Goal: Task Accomplishment & Management: Manage account settings

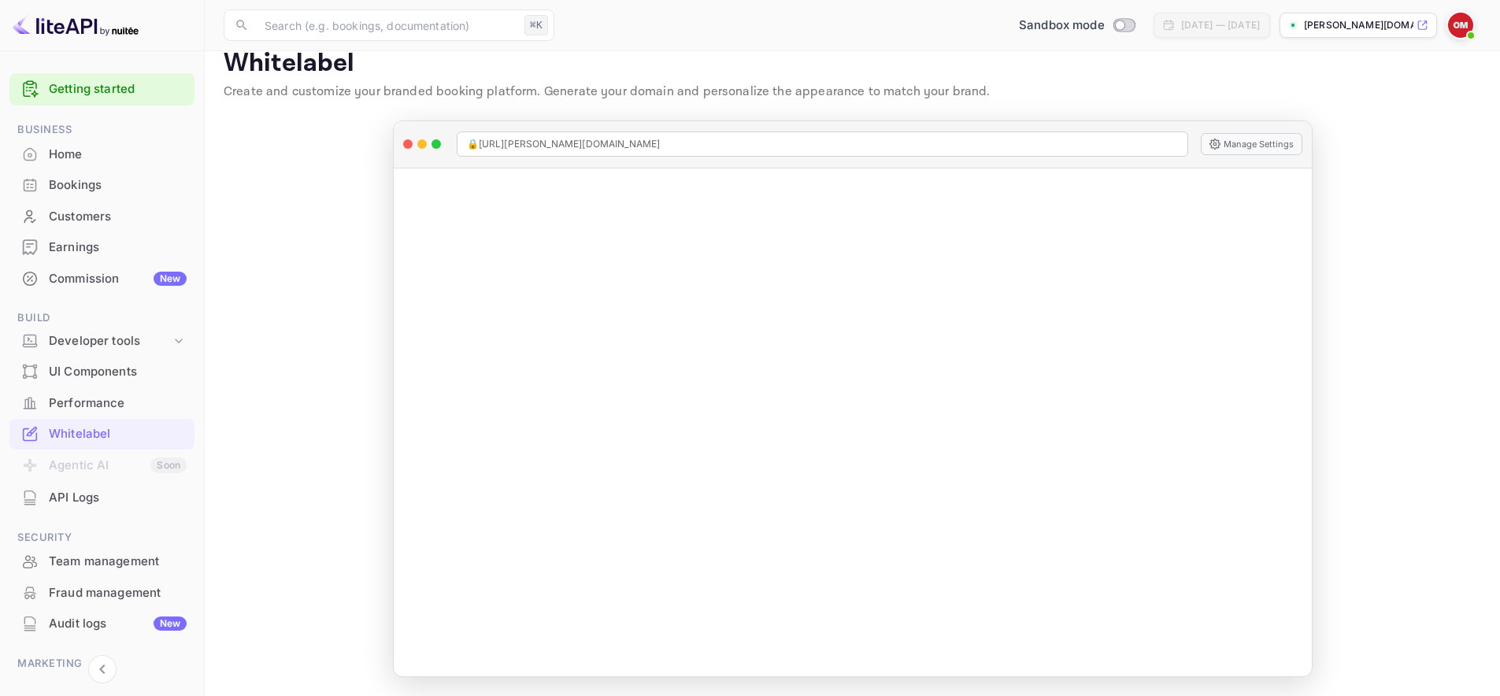
click at [849, 116] on main "Whitelabel Create and customize your branded booking platform. Generate your do…" at bounding box center [852, 362] width 1295 height 667
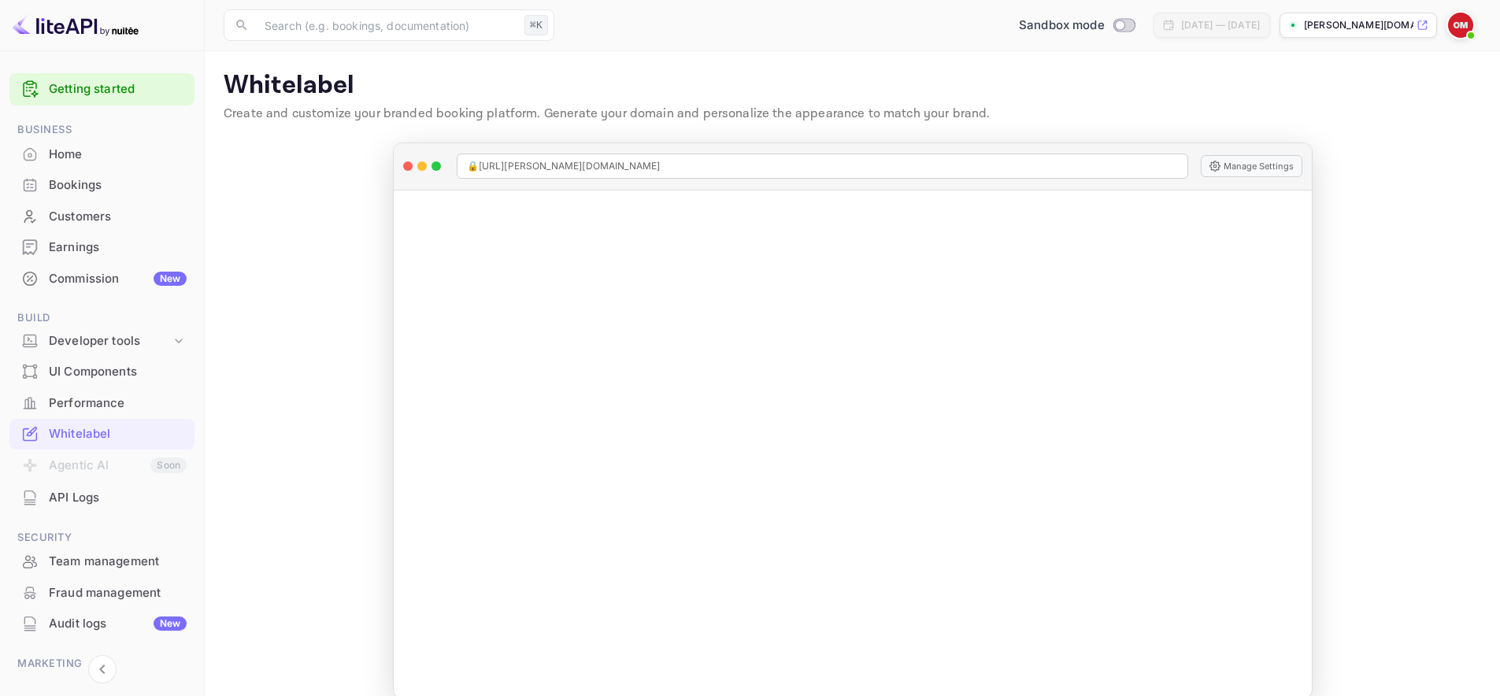
click at [64, 29] on img at bounding box center [76, 25] width 126 height 25
click at [57, 152] on div "Home" at bounding box center [118, 155] width 138 height 18
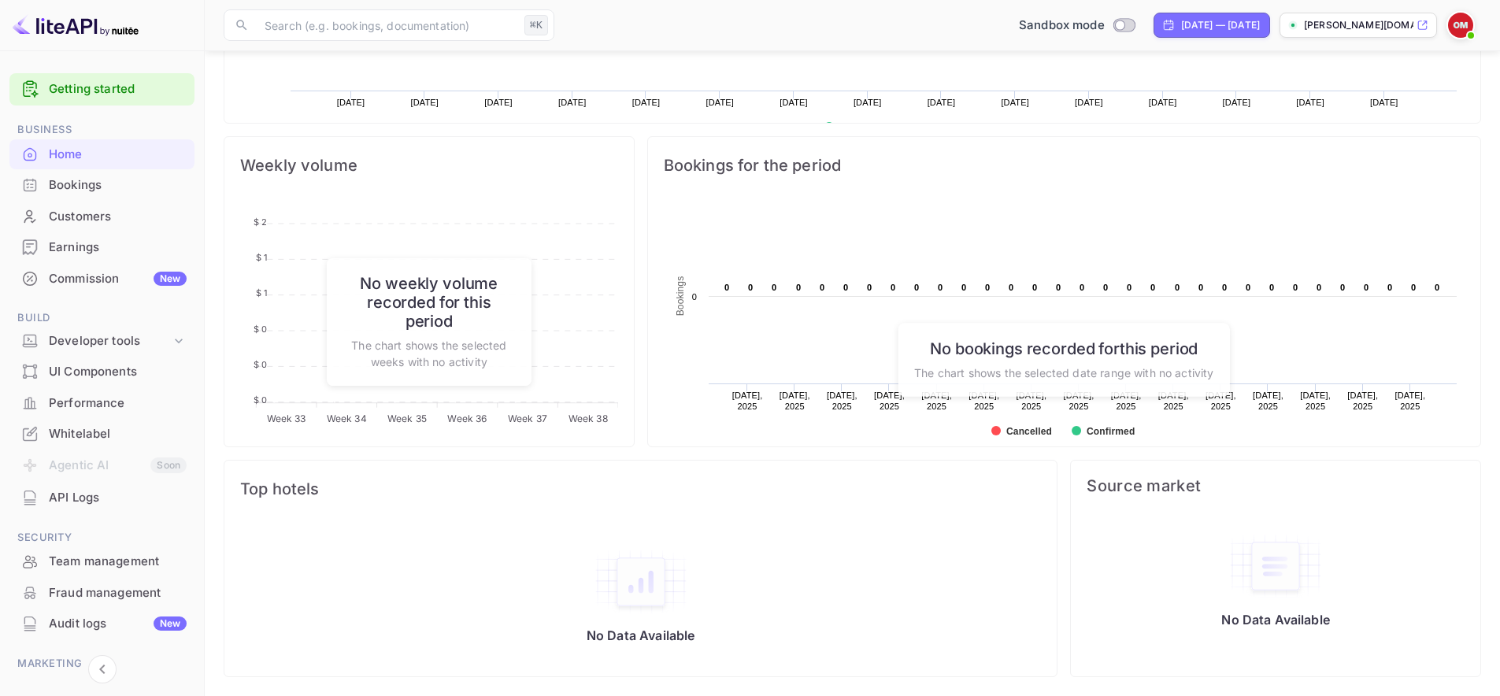
scroll to position [94, 0]
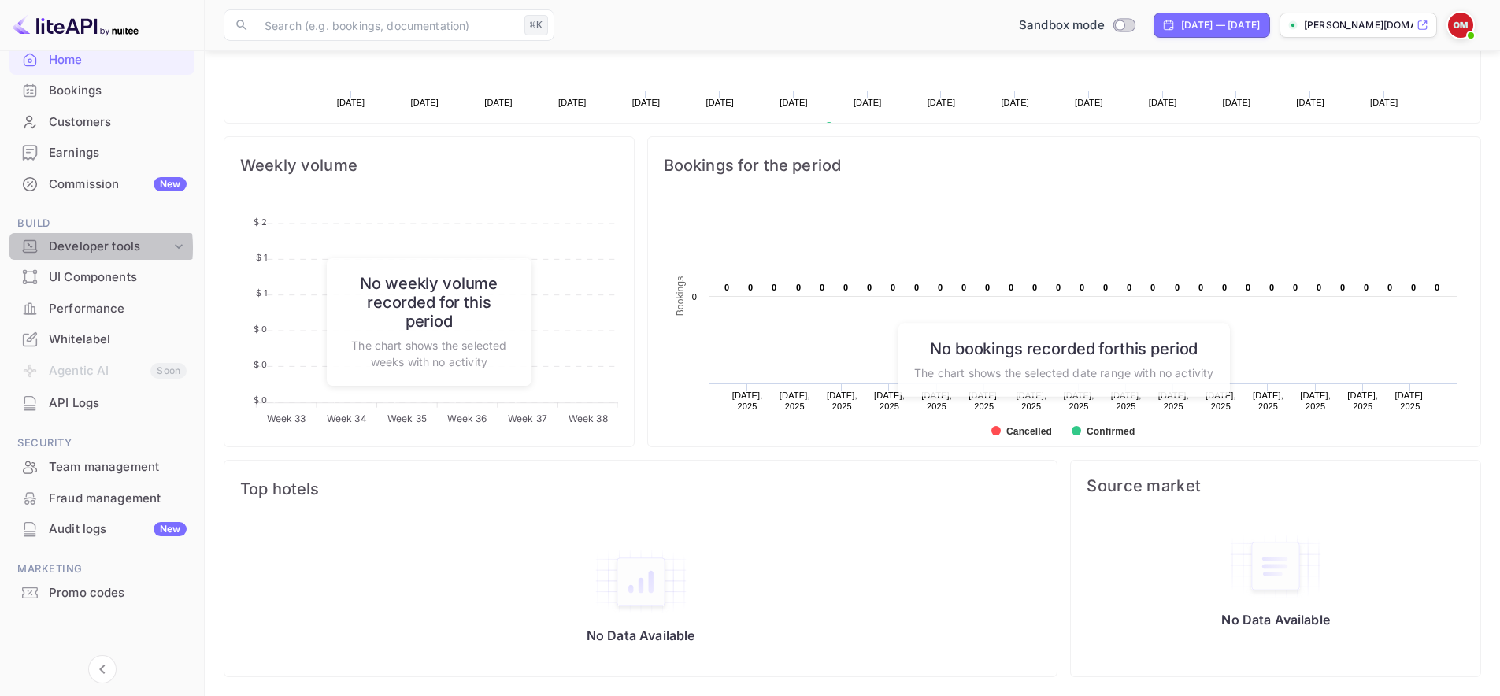
click at [68, 247] on div "Developer tools" at bounding box center [110, 247] width 122 height 18
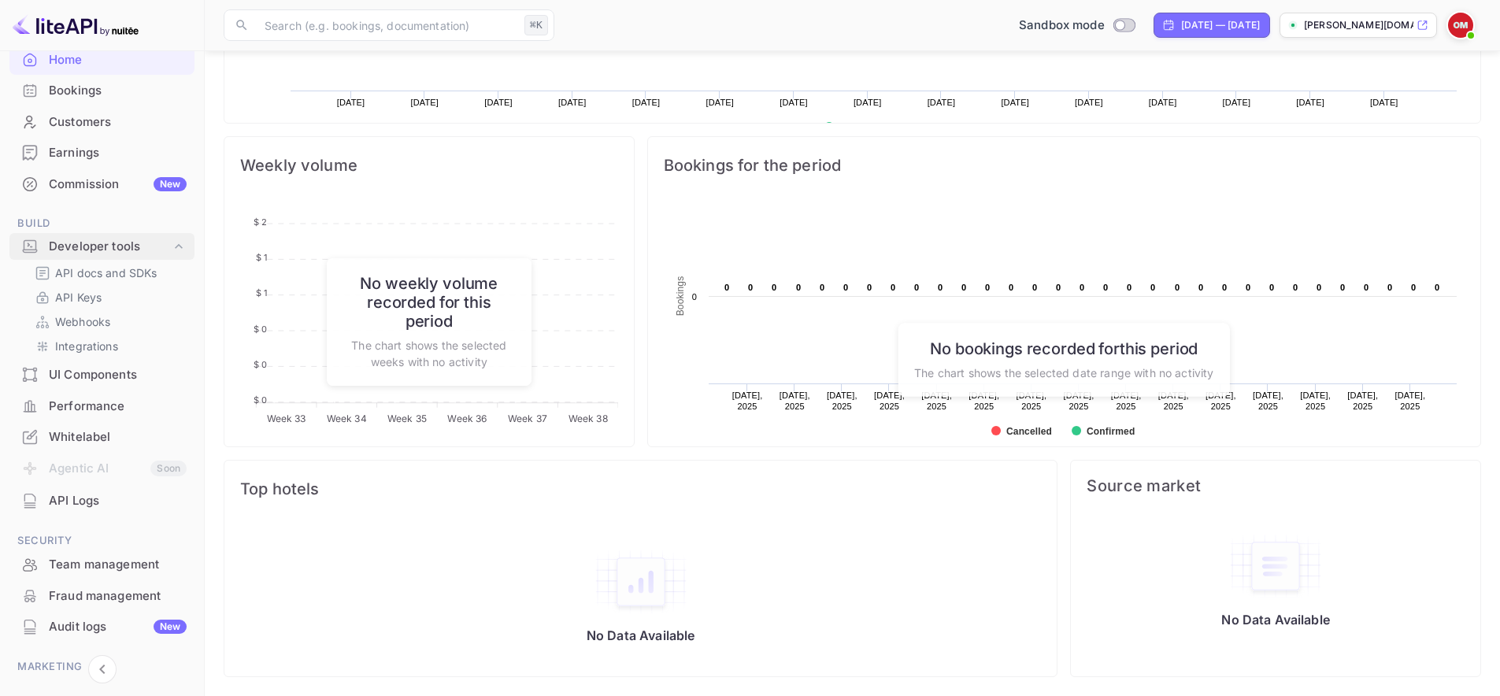
click at [80, 251] on div "Developer tools" at bounding box center [110, 247] width 122 height 18
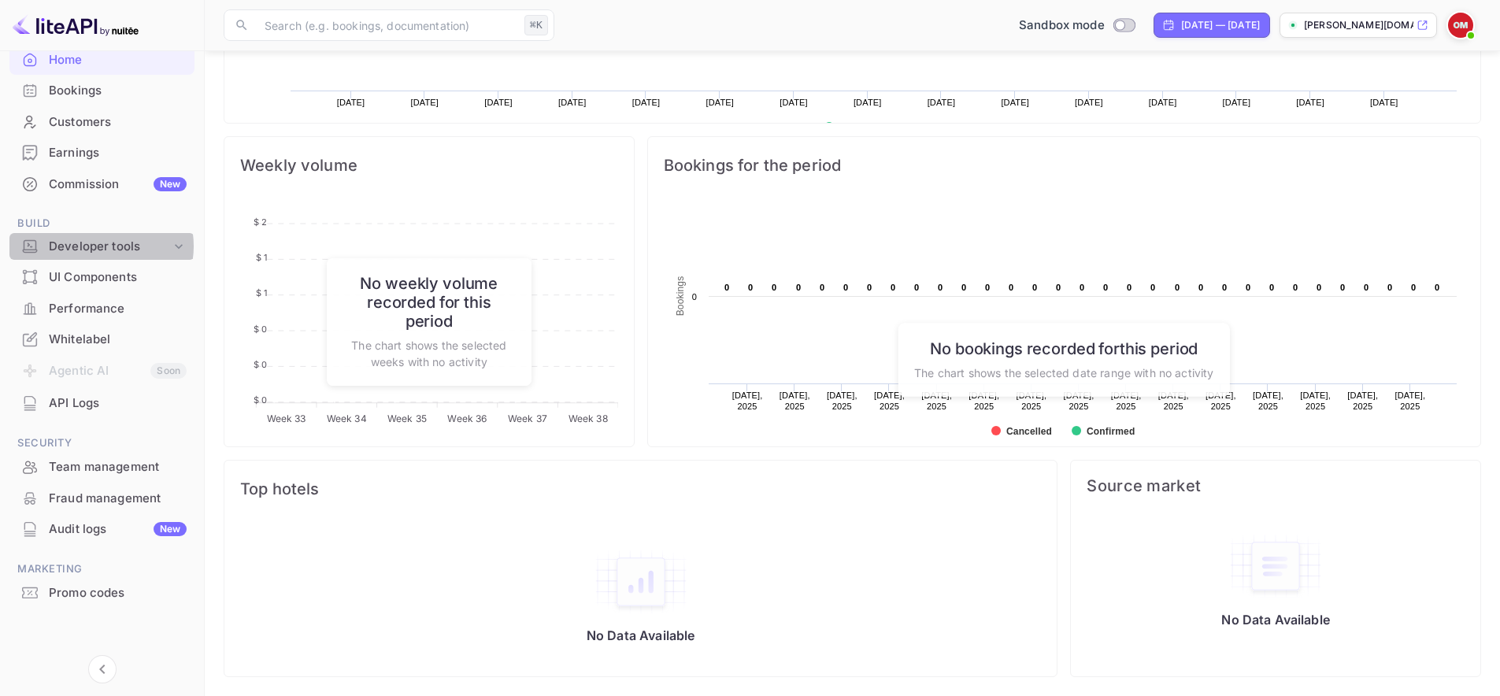
click at [98, 246] on div "Developer tools" at bounding box center [110, 247] width 122 height 18
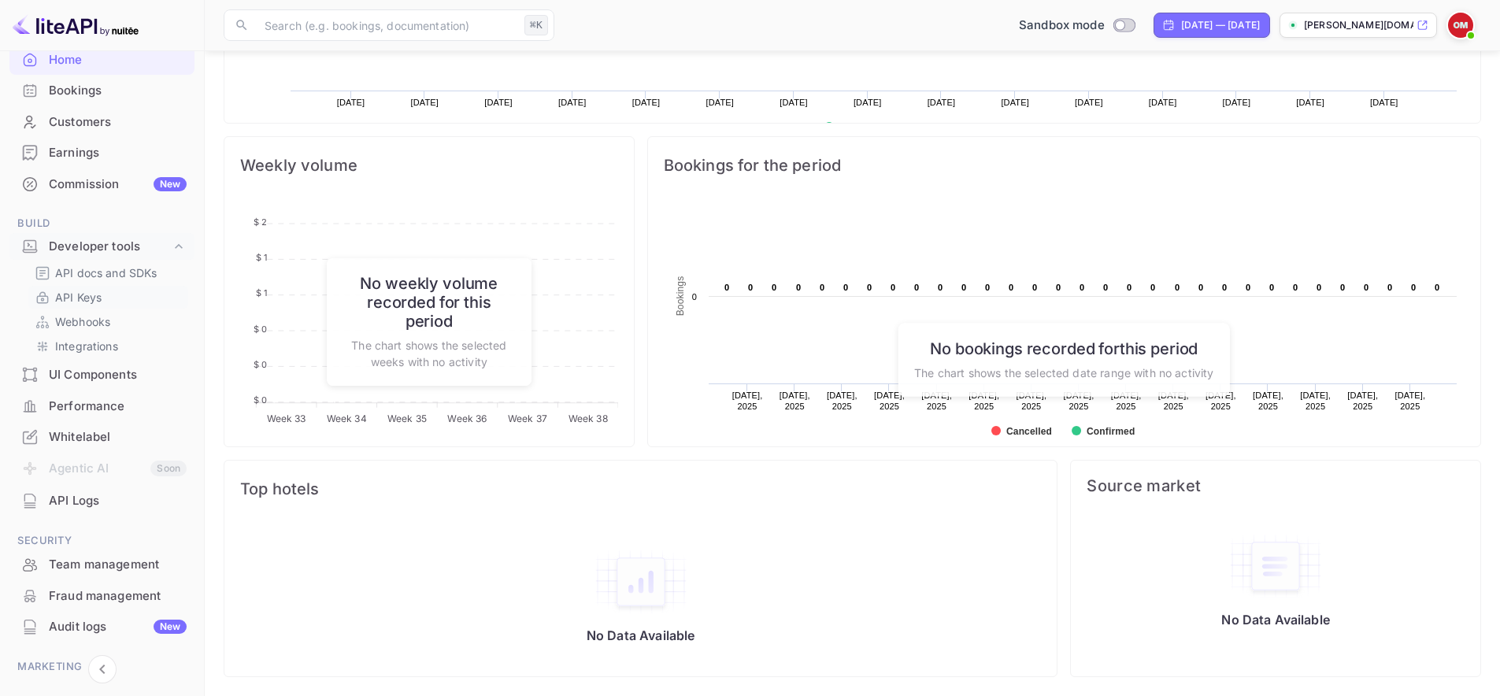
click at [94, 297] on p "API Keys" at bounding box center [78, 297] width 46 height 17
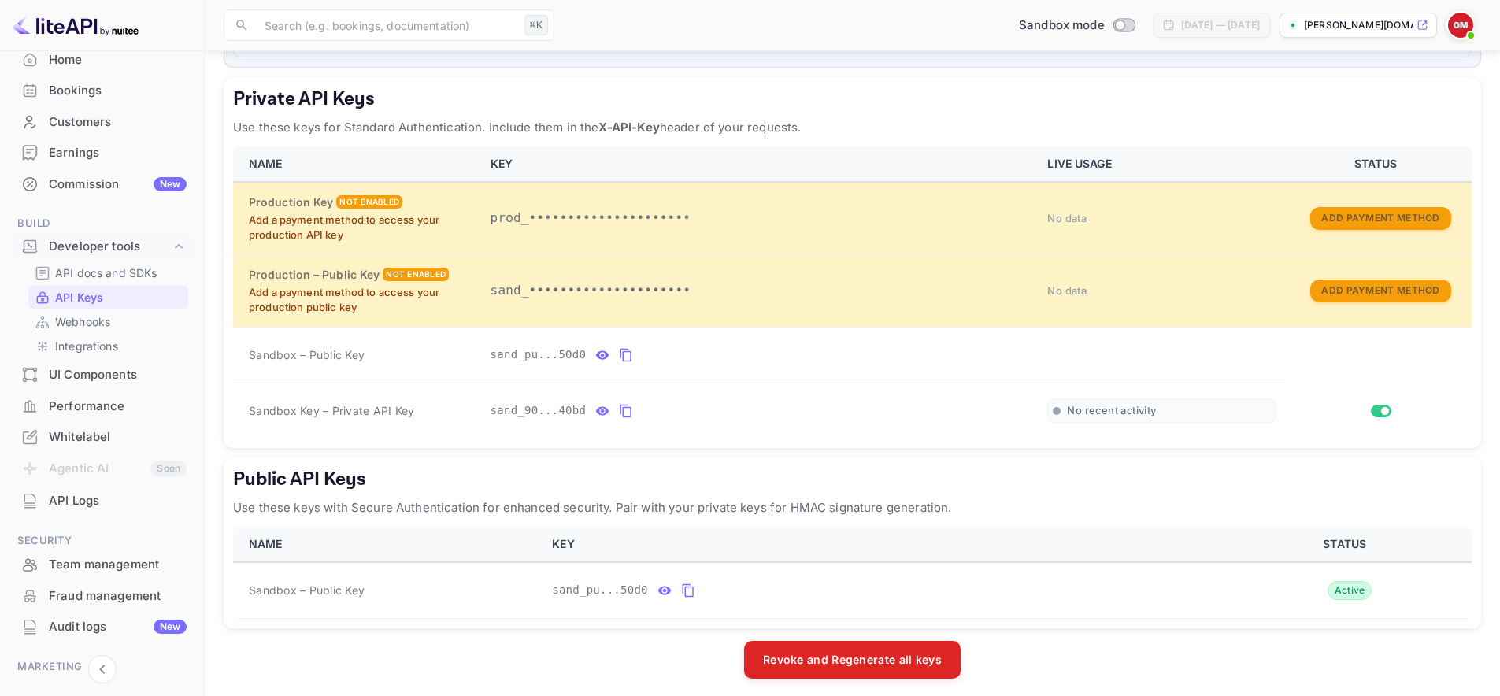
scroll to position [250, 0]
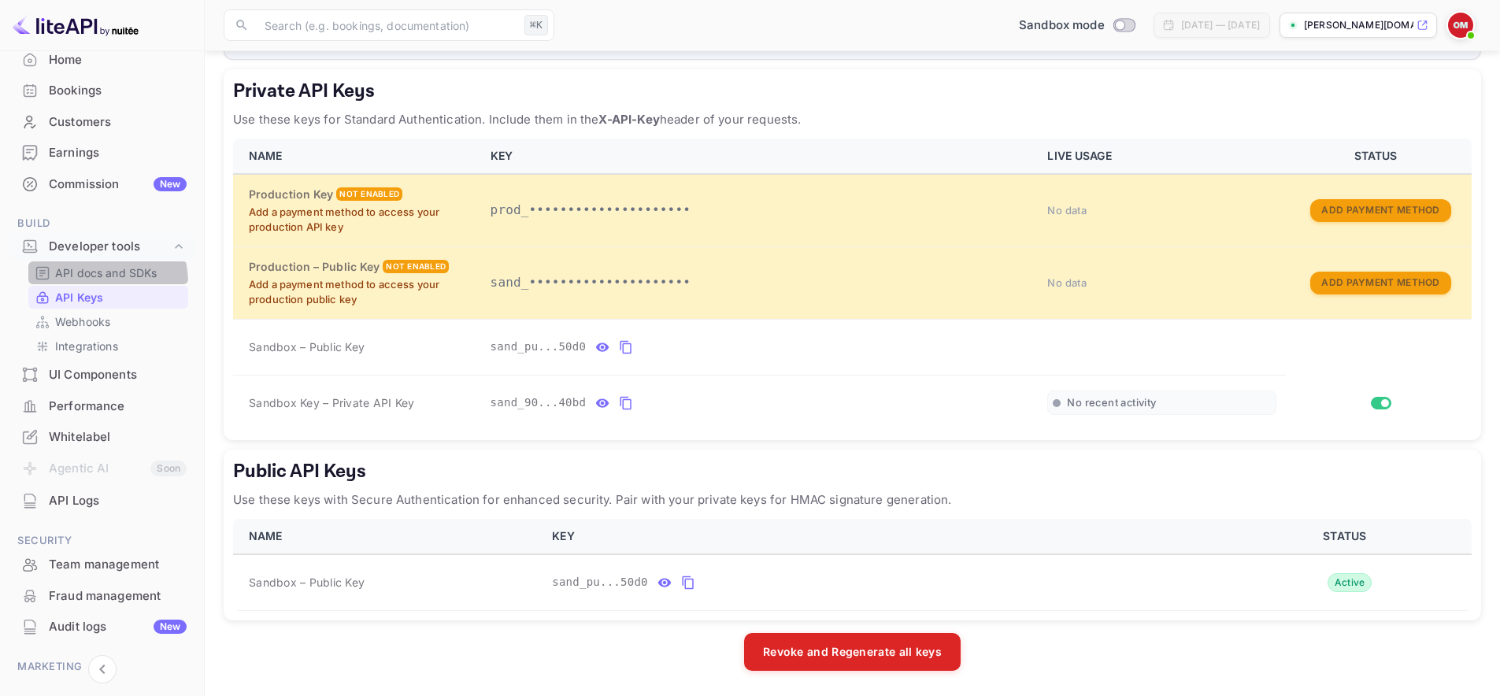
click at [94, 283] on div "API docs and SDKs" at bounding box center [108, 272] width 160 height 23
click at [91, 276] on p "API docs and SDKs" at bounding box center [106, 273] width 102 height 17
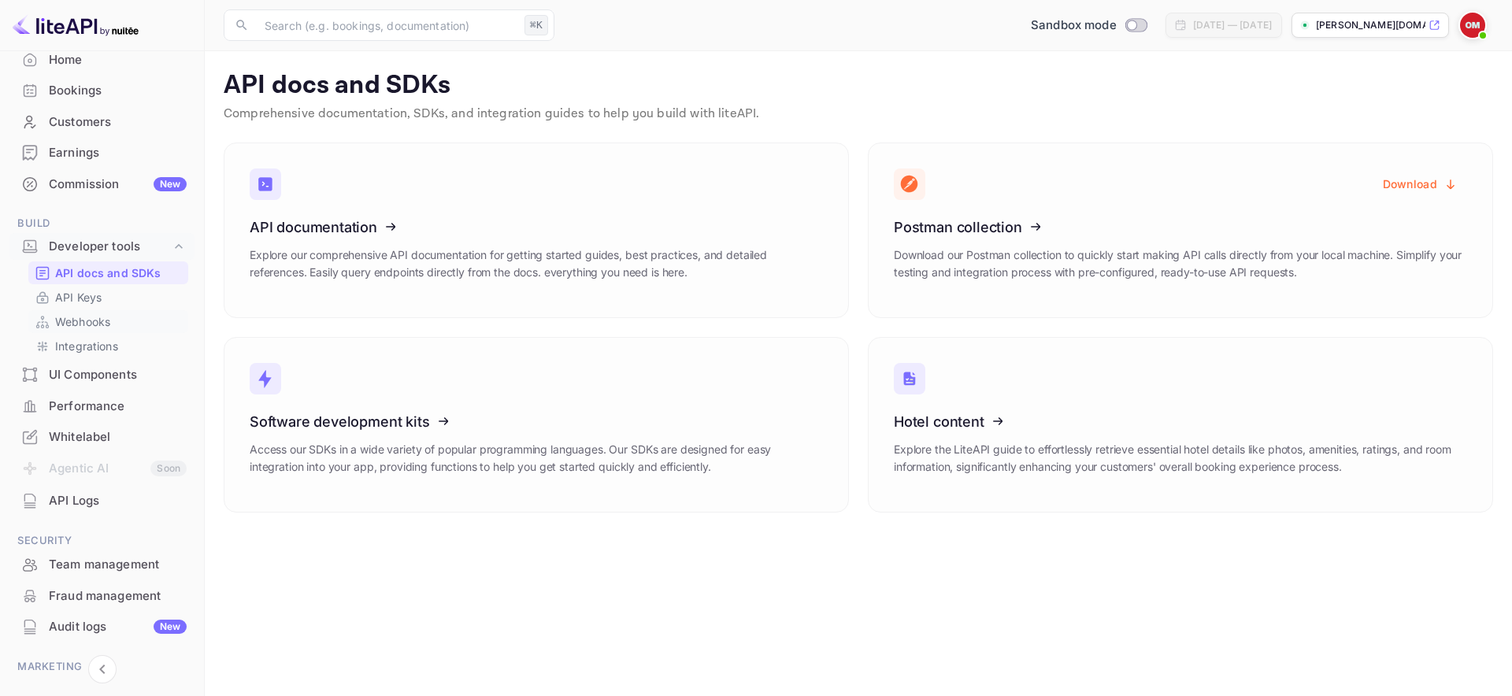
click at [80, 327] on p "Webhooks" at bounding box center [82, 321] width 55 height 17
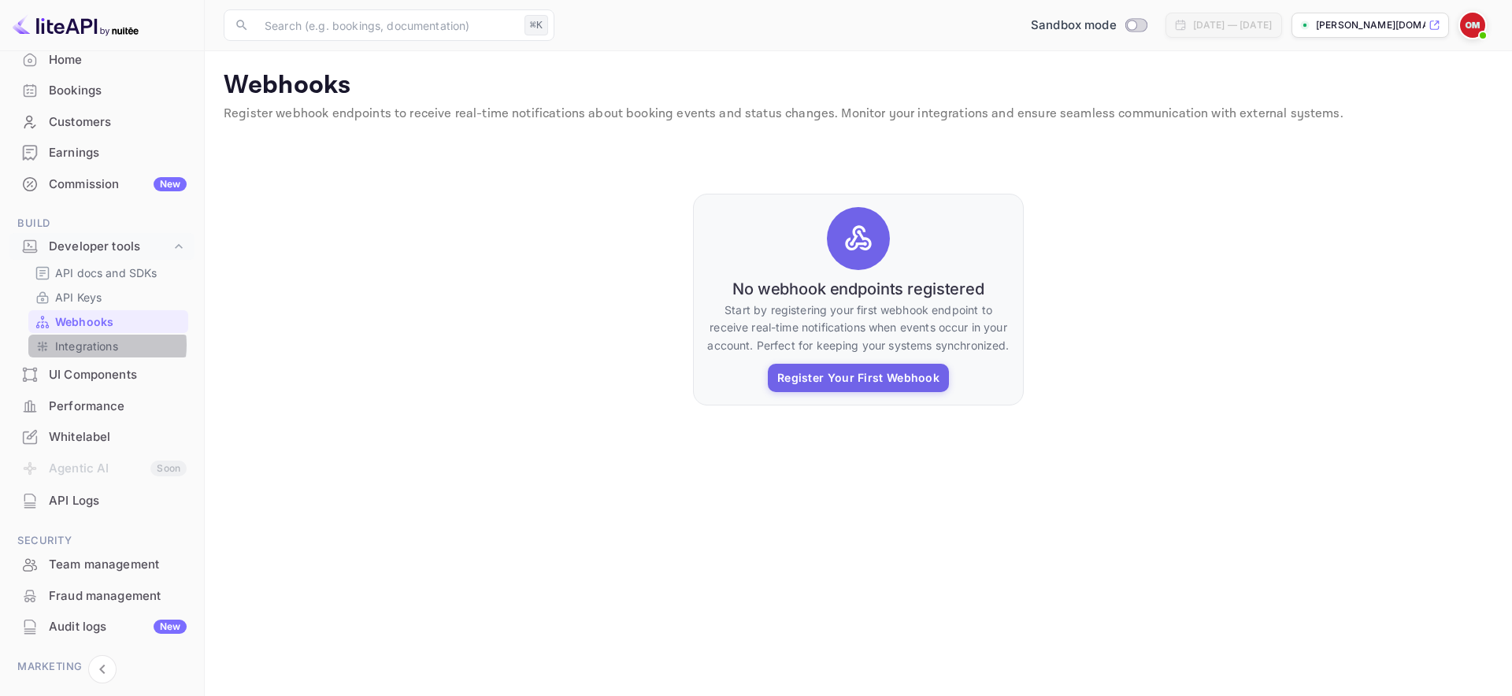
click at [91, 345] on p "Integrations" at bounding box center [86, 346] width 63 height 17
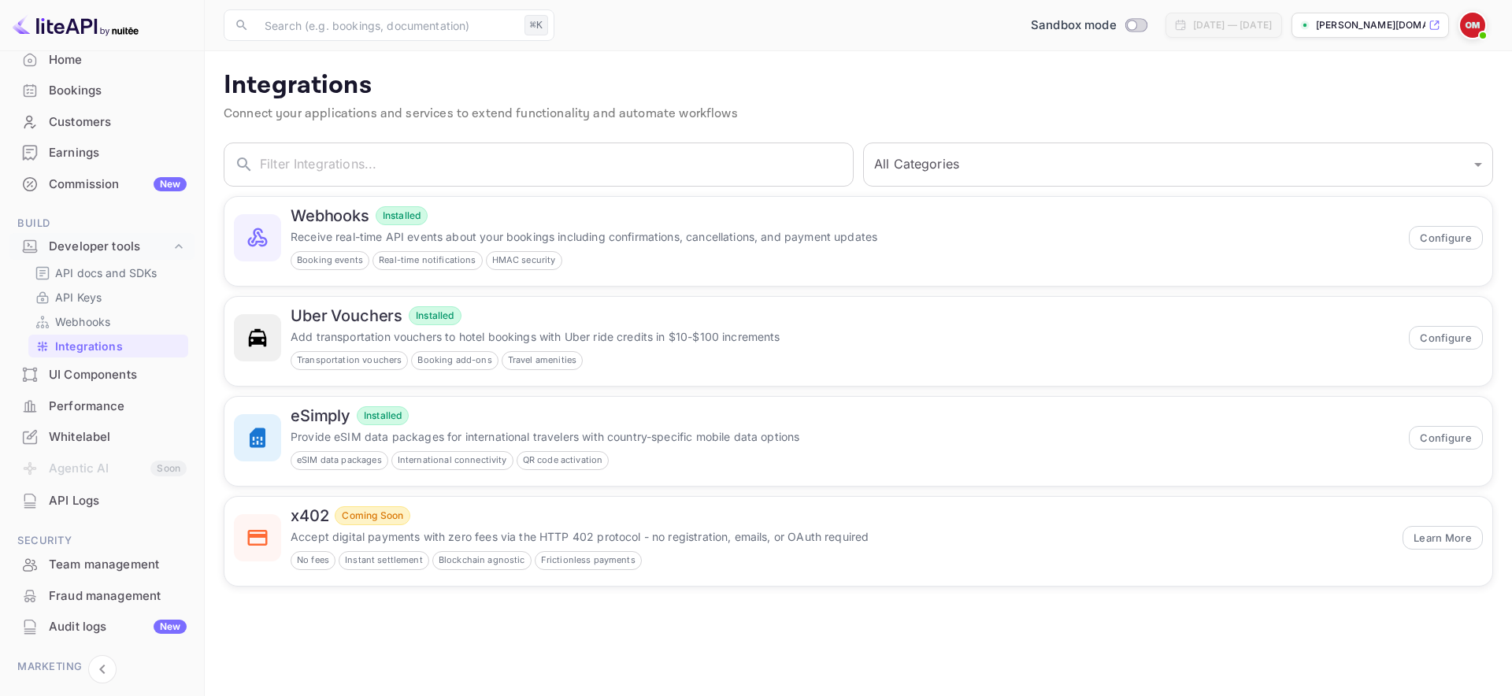
click at [91, 429] on div "Whitelabel" at bounding box center [118, 437] width 138 height 18
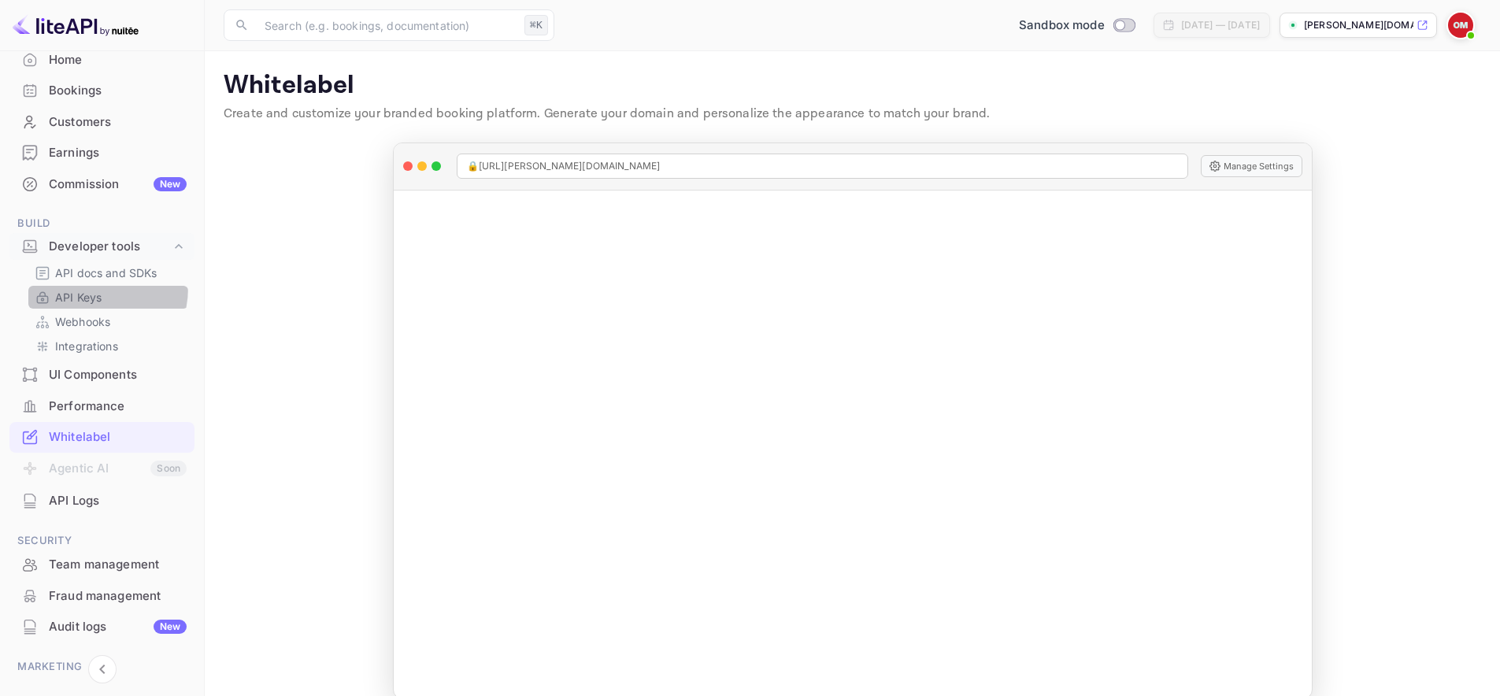
click at [73, 287] on div "API Keys" at bounding box center [108, 297] width 160 height 23
click at [83, 299] on p "API Keys" at bounding box center [78, 297] width 46 height 17
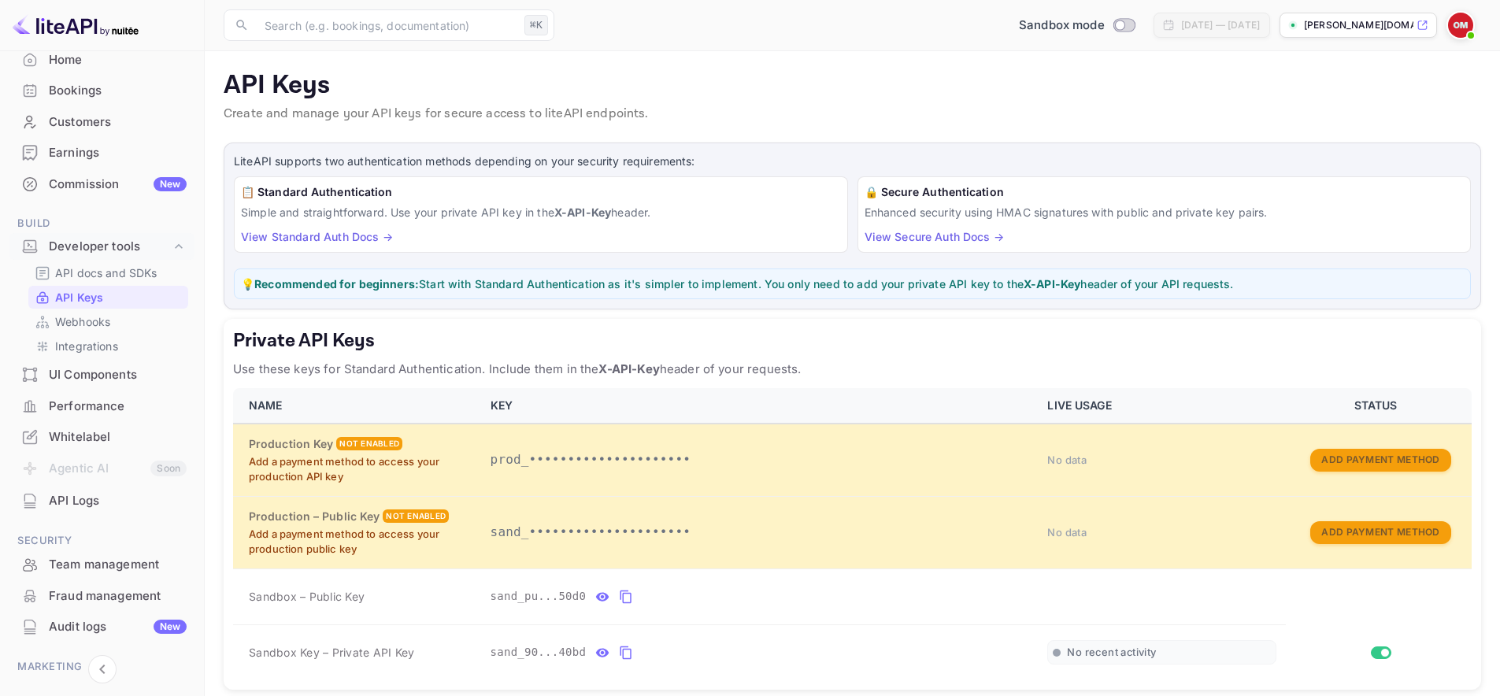
click at [927, 284] on p "💡 Recommended for beginners: Start with Standard Authentication as it's simpler…" at bounding box center [852, 284] width 1223 height 17
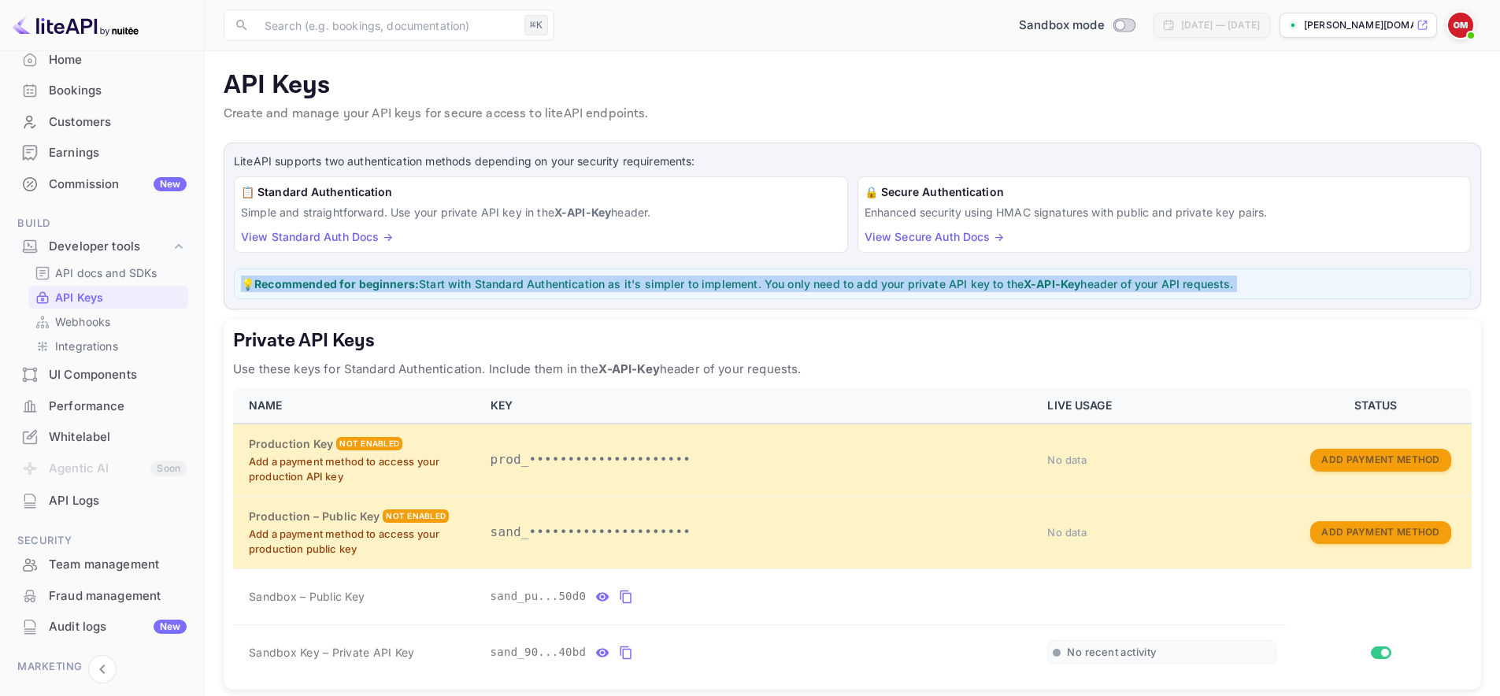
click at [927, 284] on p "💡 Recommended for beginners: Start with Standard Authentication as it's simpler…" at bounding box center [852, 284] width 1223 height 17
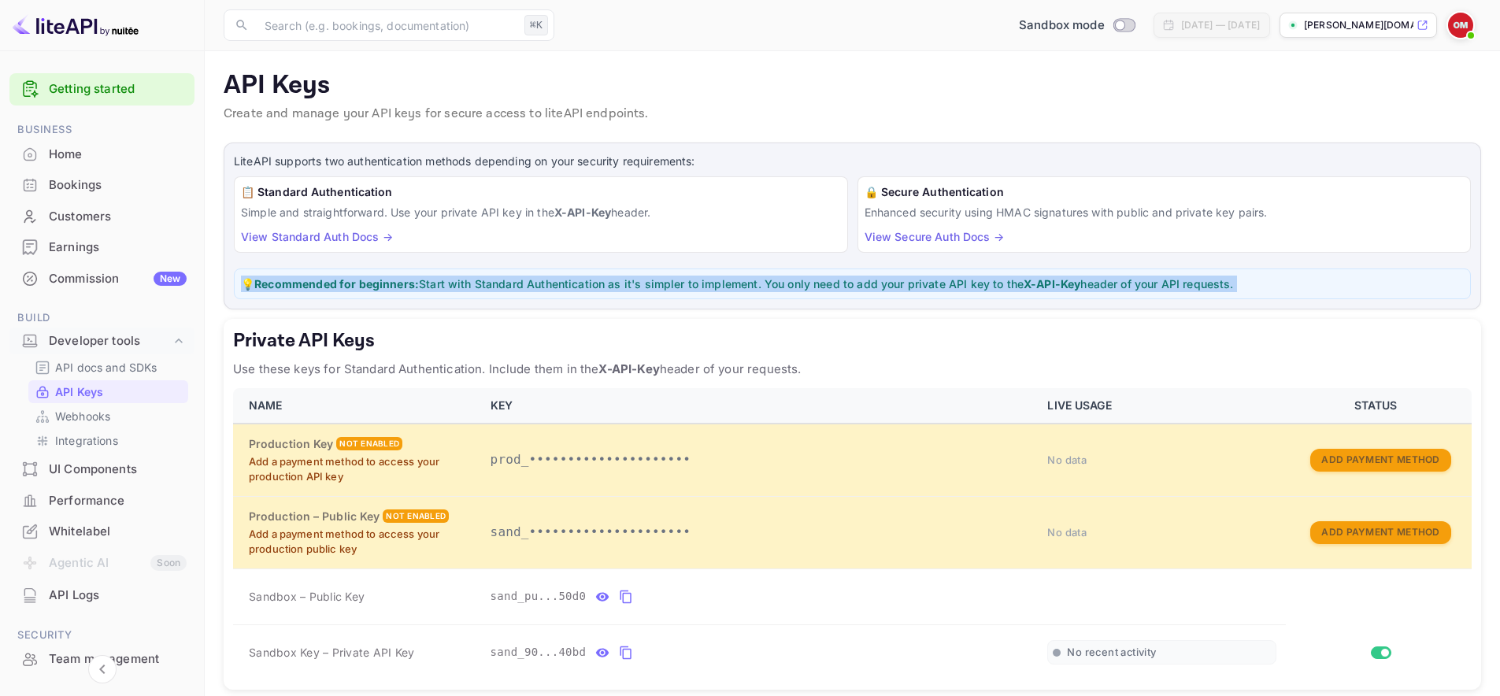
click at [1458, 24] on img at bounding box center [1460, 25] width 25 height 25
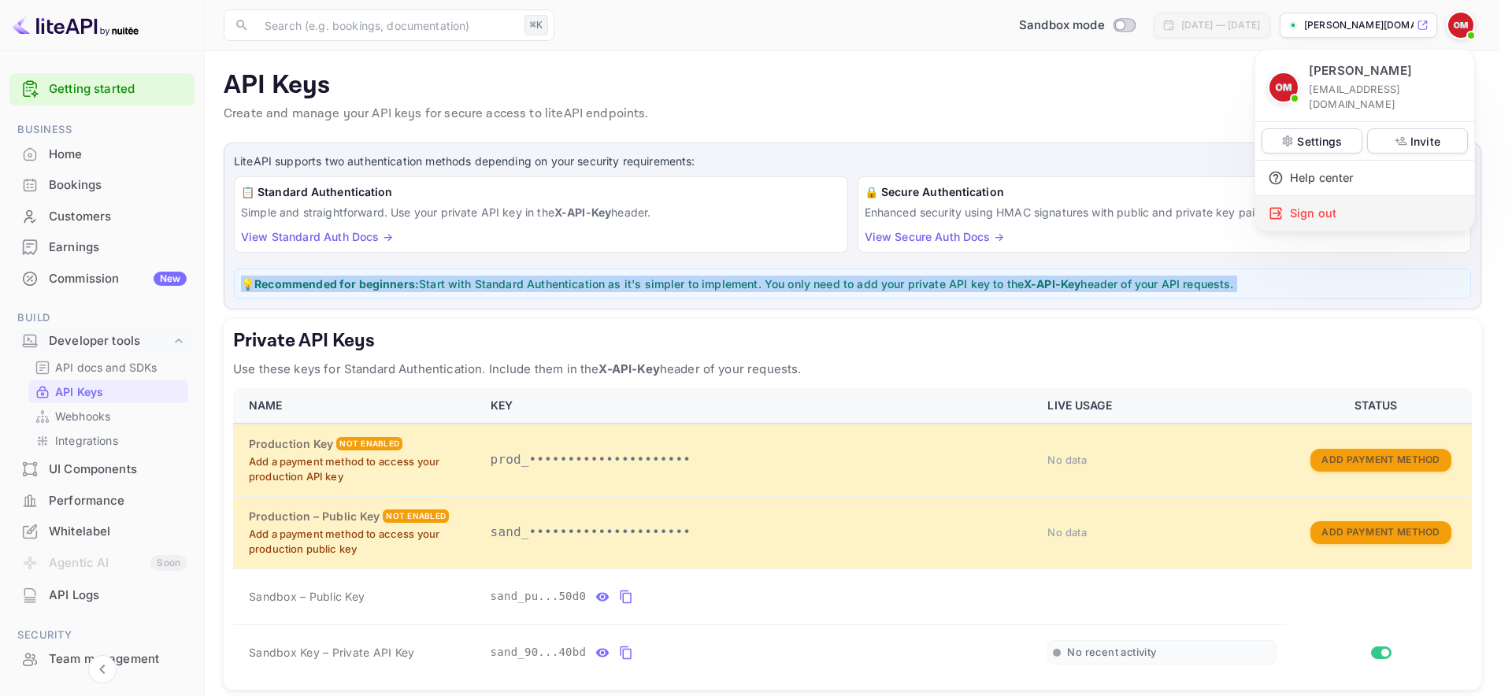
click at [1314, 202] on div "Sign out" at bounding box center [1364, 213] width 219 height 35
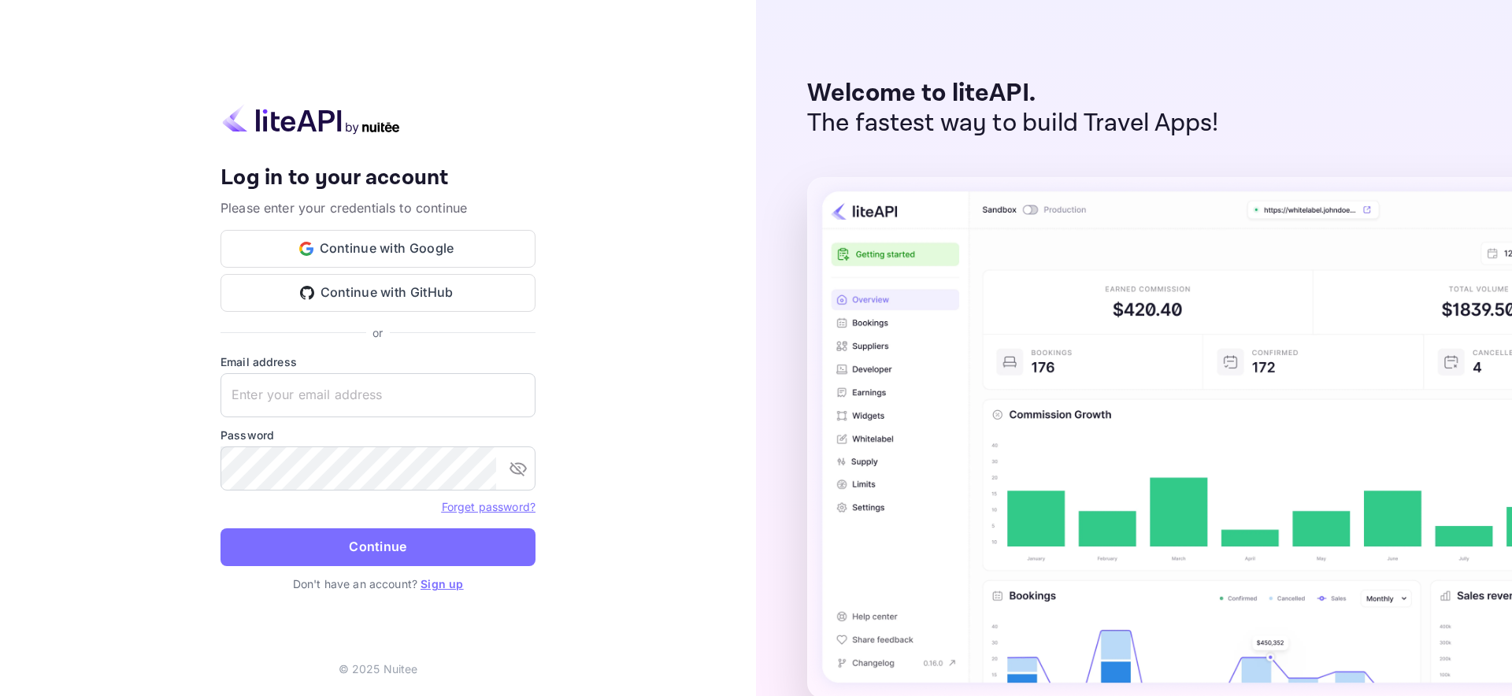
click at [365, 65] on div "Your account has been created successfully, a confirmation link has been sent t…" at bounding box center [378, 348] width 756 height 696
click at [672, 142] on div "Your account has been created successfully, a confirmation link has been sent t…" at bounding box center [378, 348] width 756 height 696
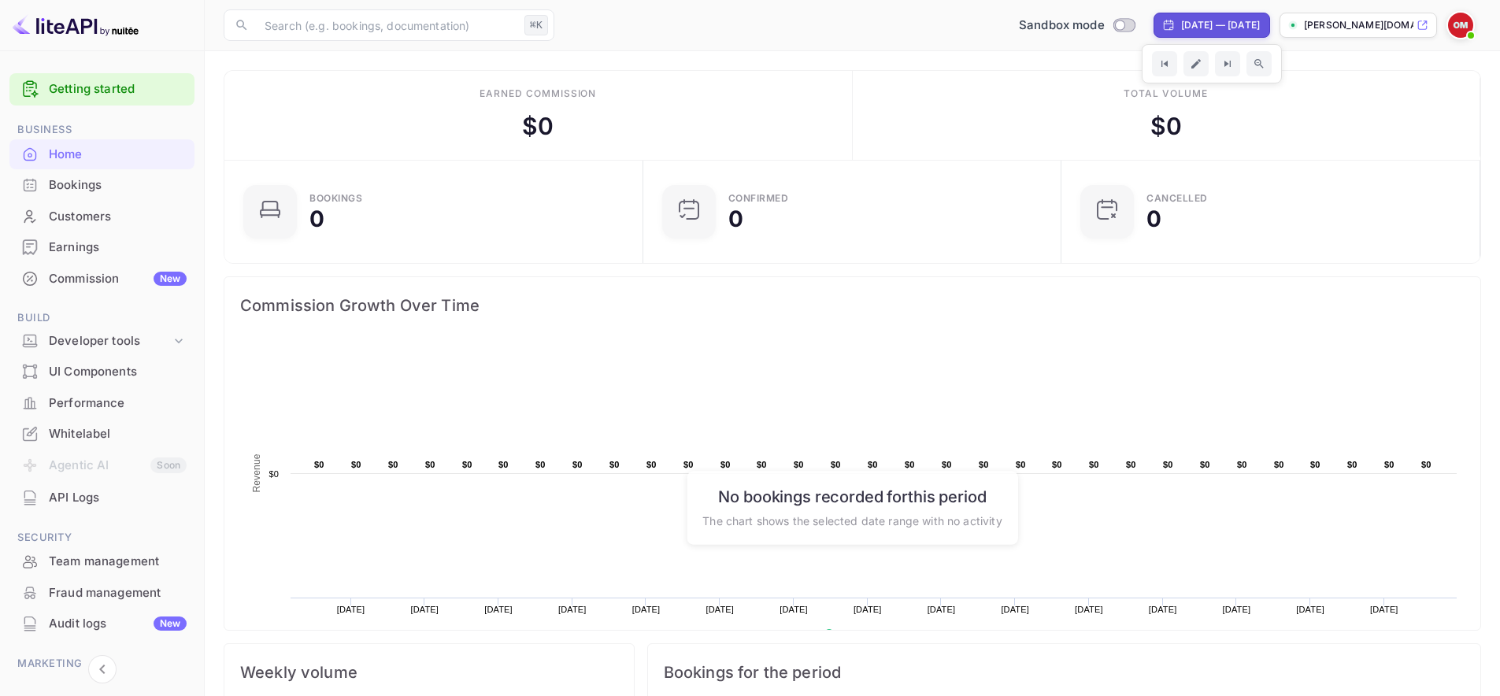
scroll to position [244, 397]
click at [1455, 24] on img at bounding box center [1460, 25] width 25 height 25
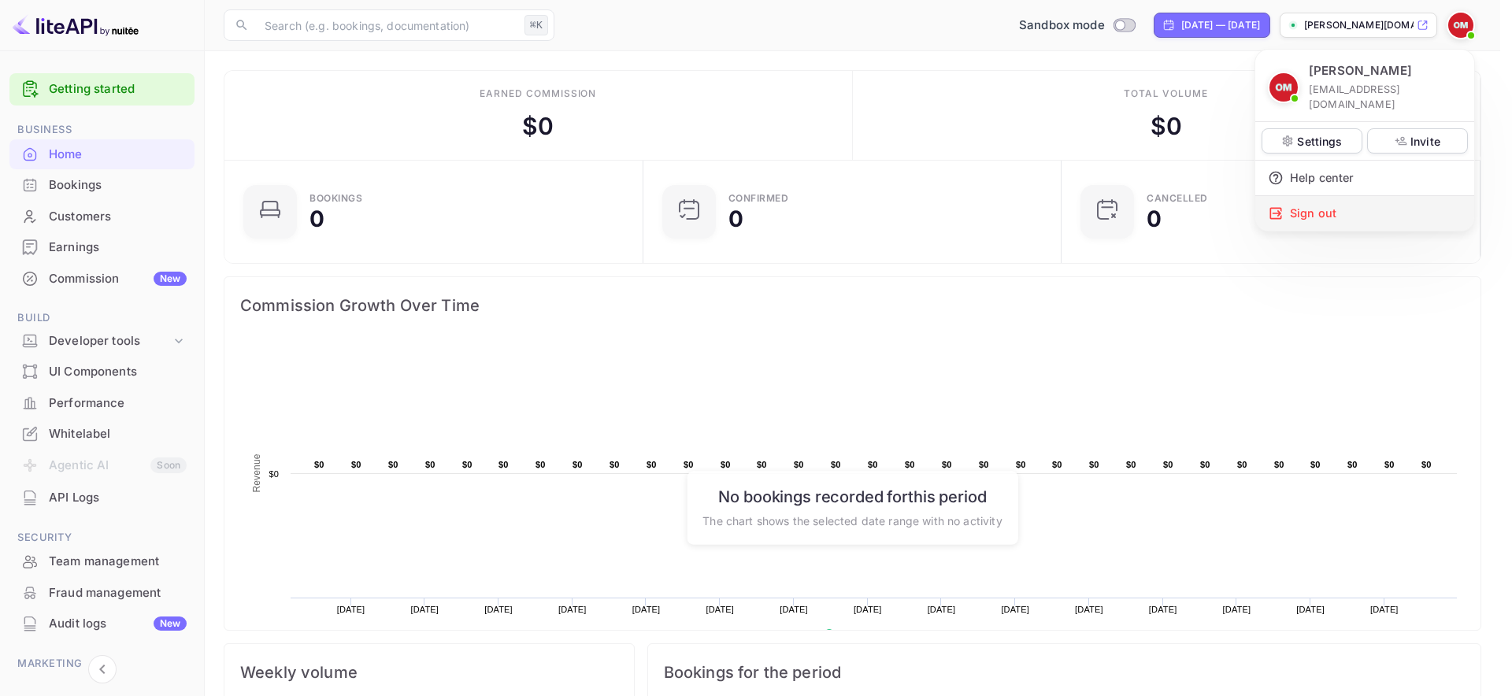
click at [1346, 197] on div "Sign out" at bounding box center [1364, 213] width 219 height 35
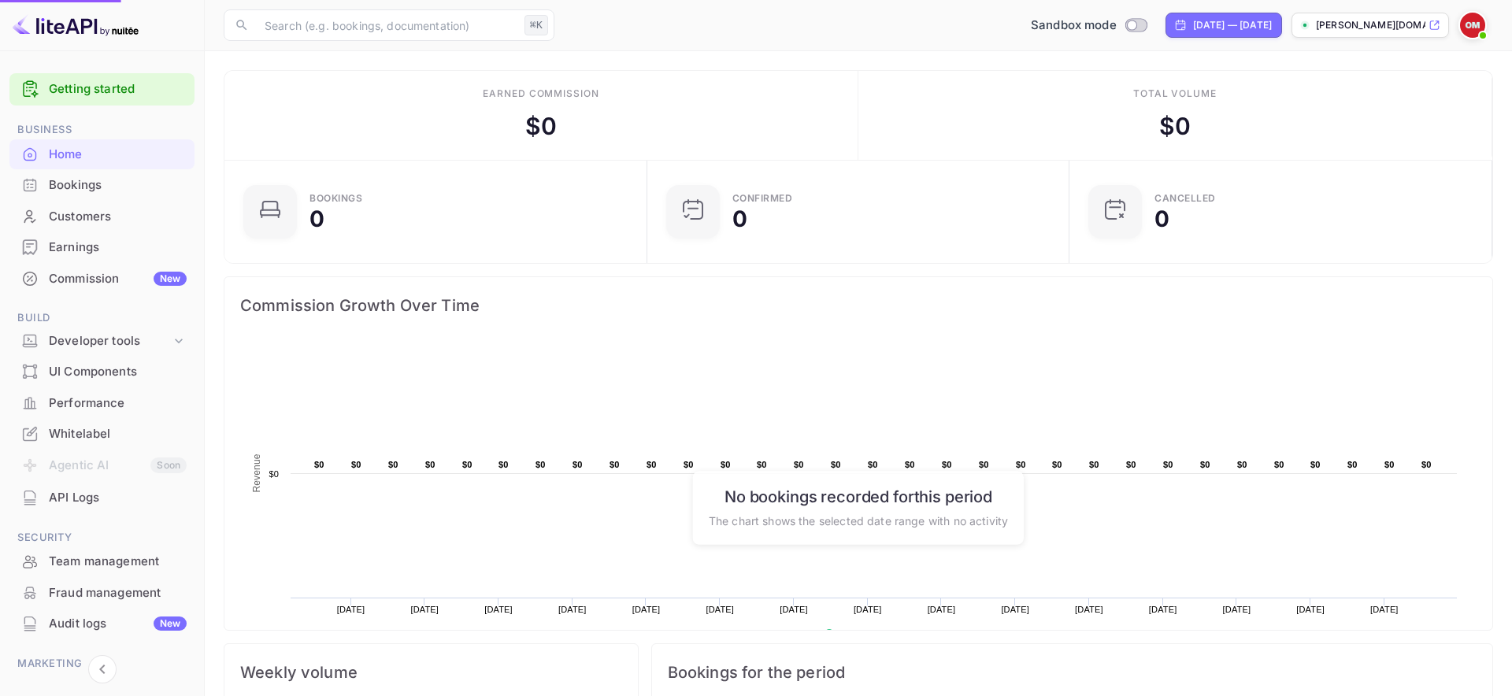
scroll to position [13, 13]
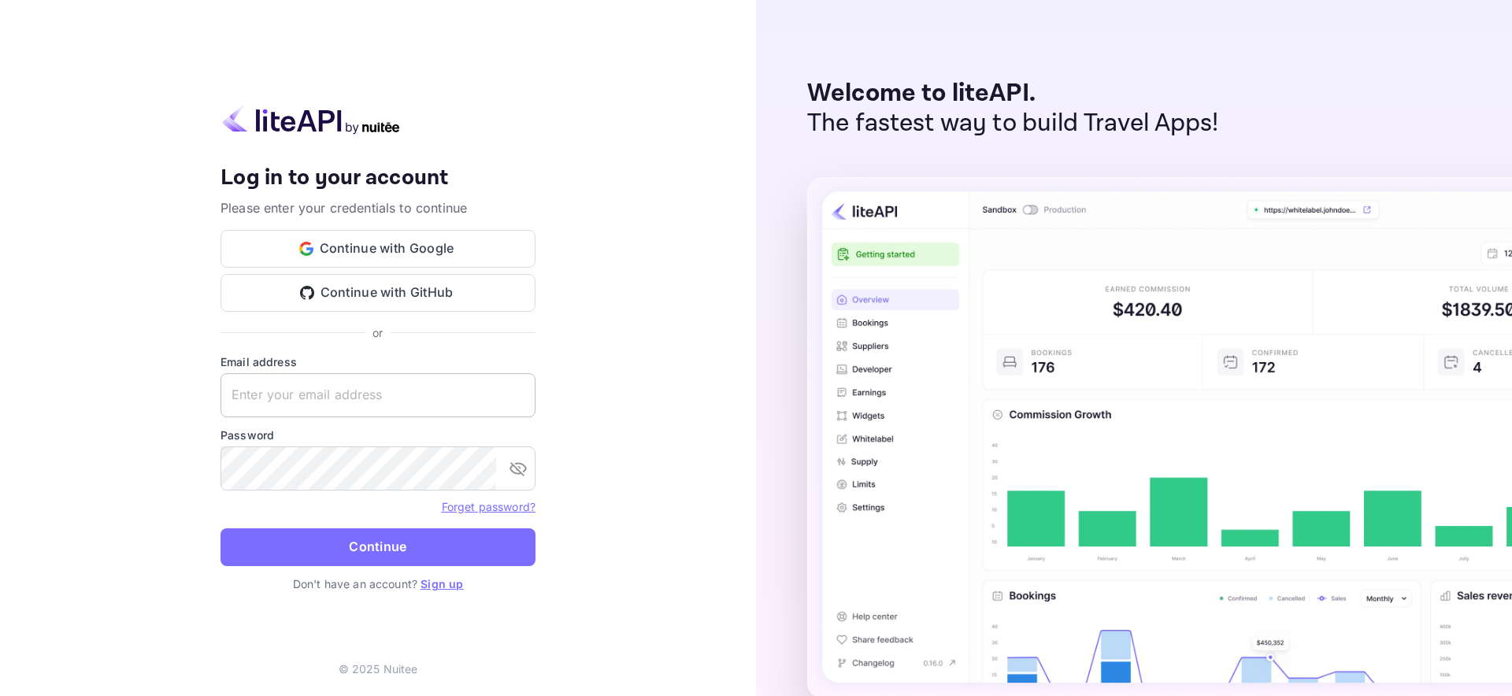
click at [321, 379] on input "text" at bounding box center [377, 395] width 315 height 44
type input "[EMAIL_ADDRESS][DOMAIN_NAME]"
click at [479, 503] on link "Forget password?" at bounding box center [489, 506] width 94 height 13
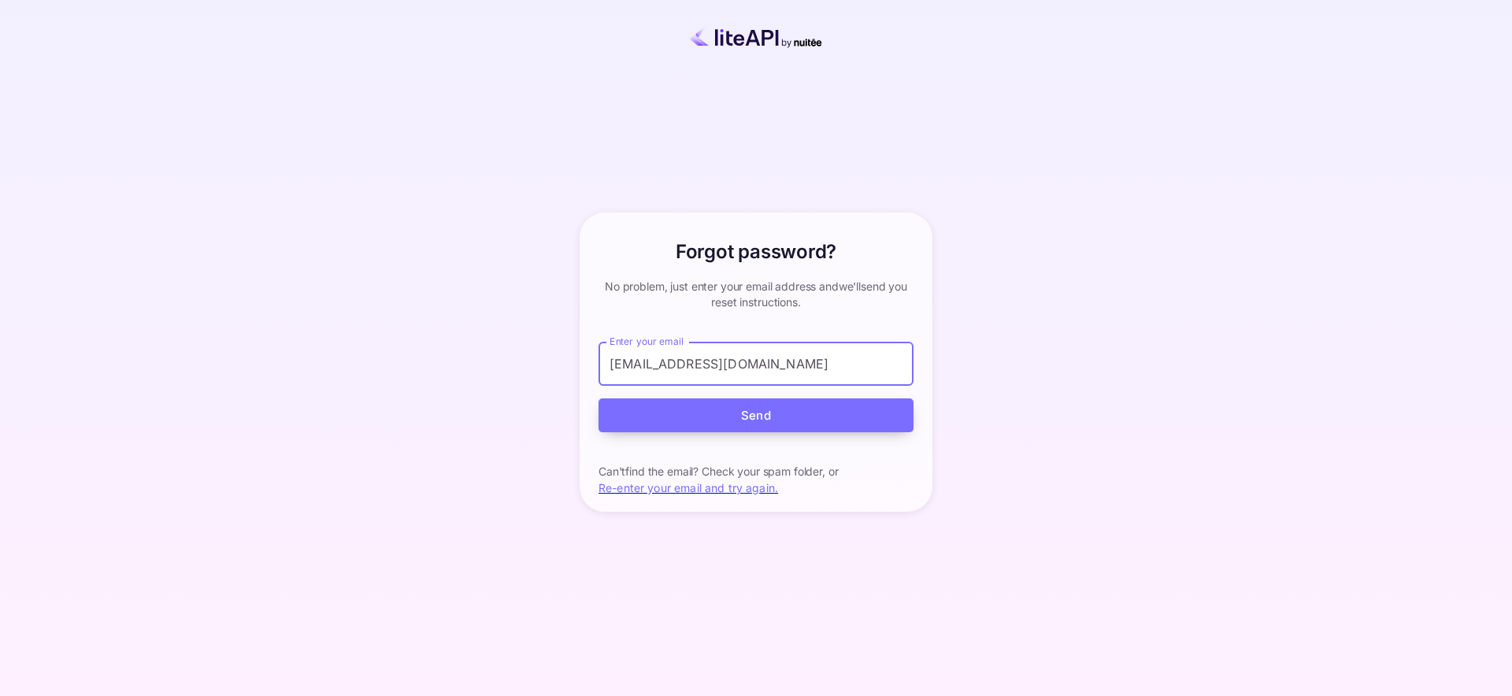
type input "[EMAIL_ADDRESS][DOMAIN_NAME]"
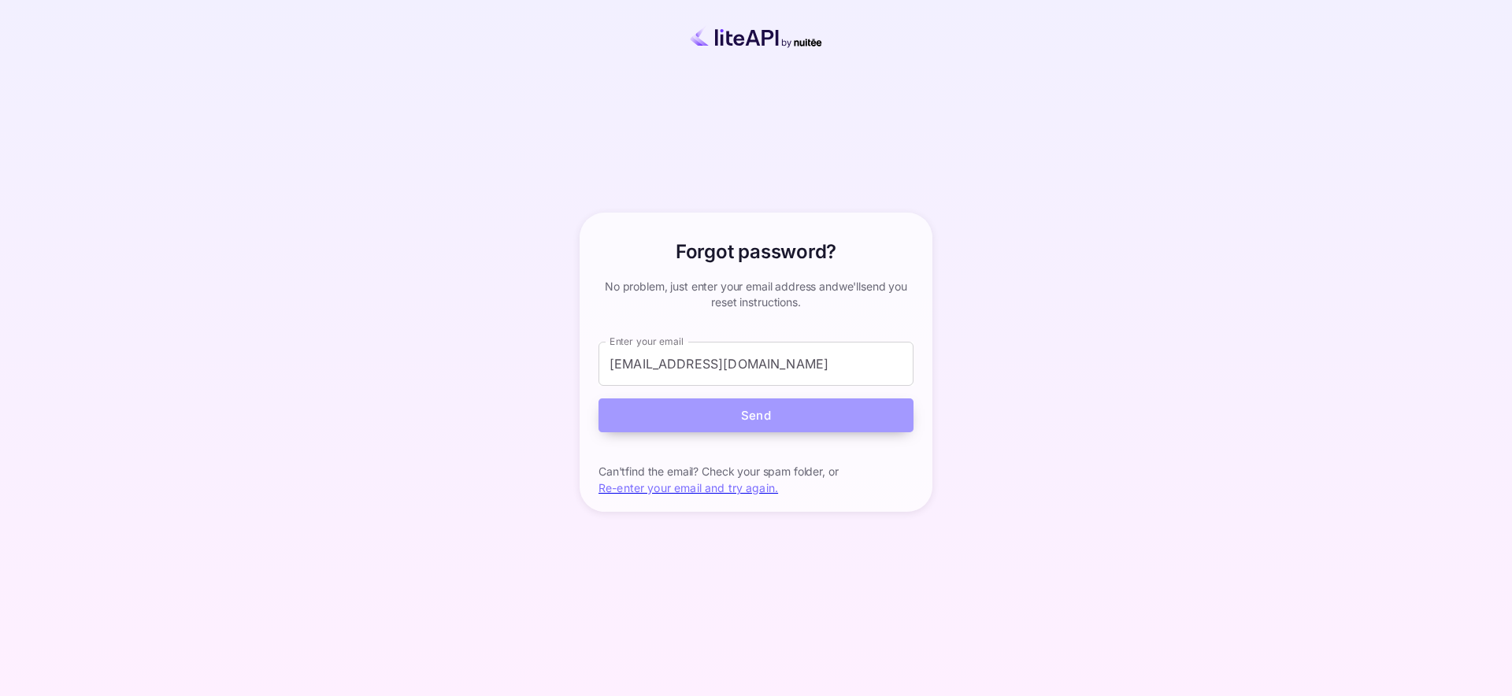
click at [707, 413] on button "Send" at bounding box center [755, 415] width 315 height 34
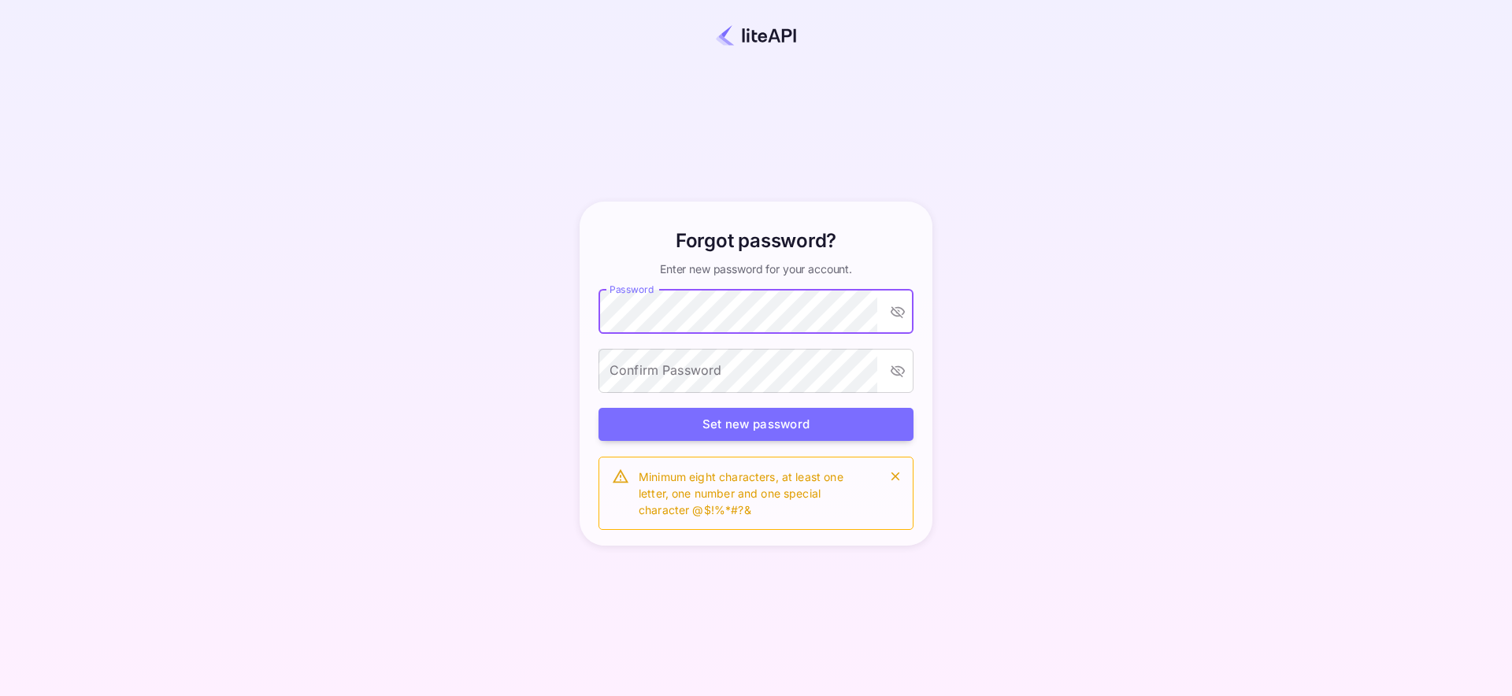
click at [597, 250] on div "Forgot password? Enter new password for your account. Password Password Confirm…" at bounding box center [755, 374] width 365 height 345
click at [731, 416] on button "Set new password" at bounding box center [755, 425] width 315 height 34
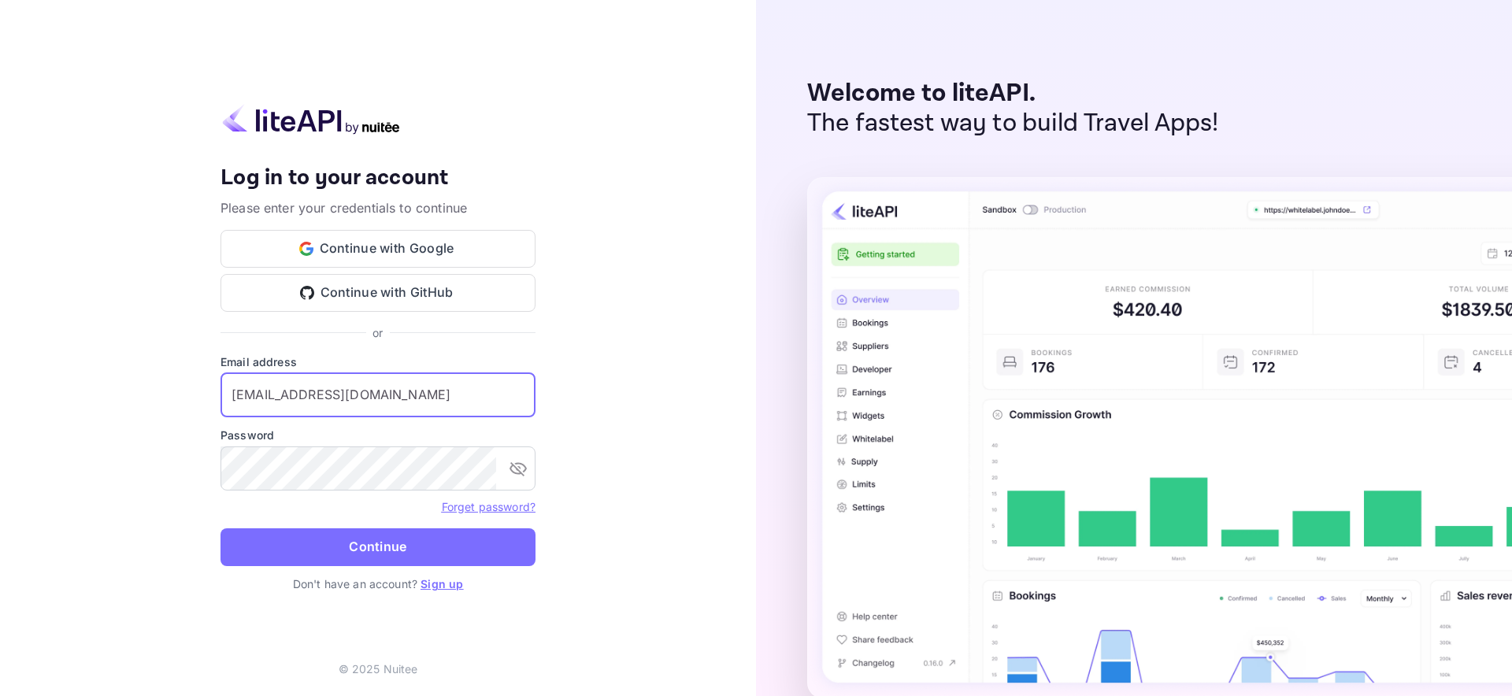
type input "[EMAIL_ADDRESS][DOMAIN_NAME]"
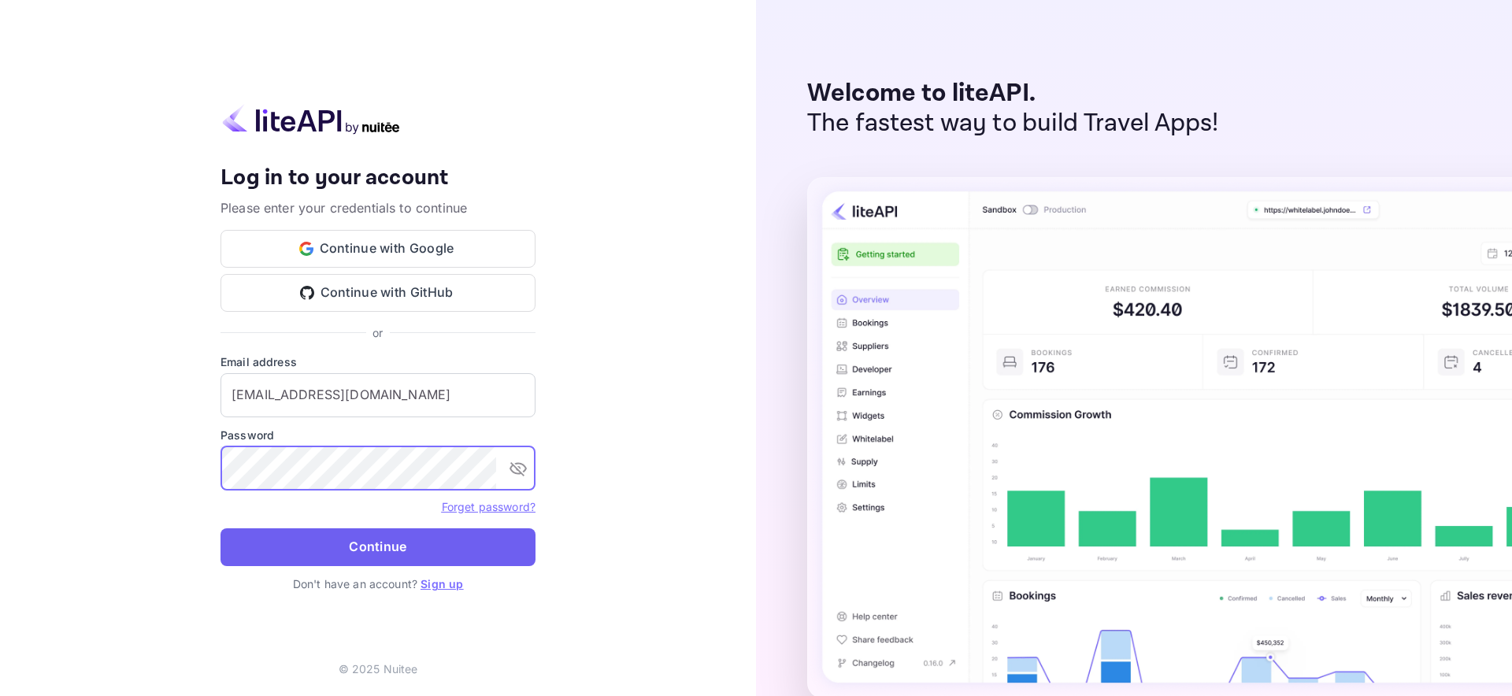
click at [387, 539] on button "Continue" at bounding box center [377, 547] width 315 height 38
